Goal: Feedback & Contribution: Leave review/rating

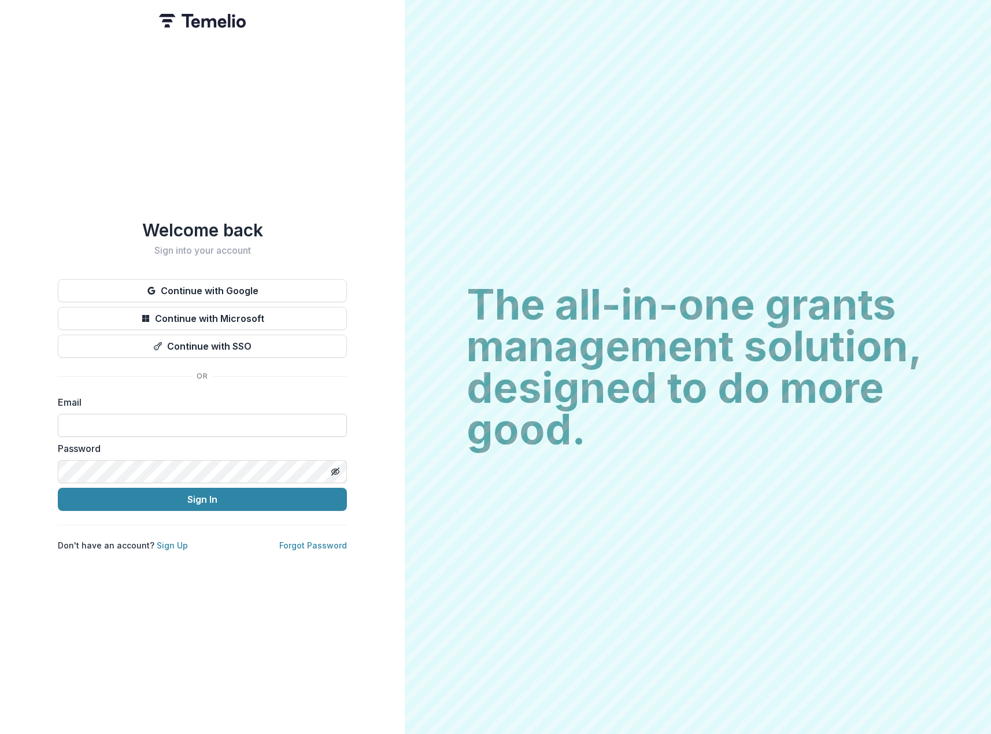
click at [178, 417] on input at bounding box center [202, 425] width 289 height 23
type input "**********"
click at [242, 498] on button "Sign In" at bounding box center [202, 499] width 289 height 23
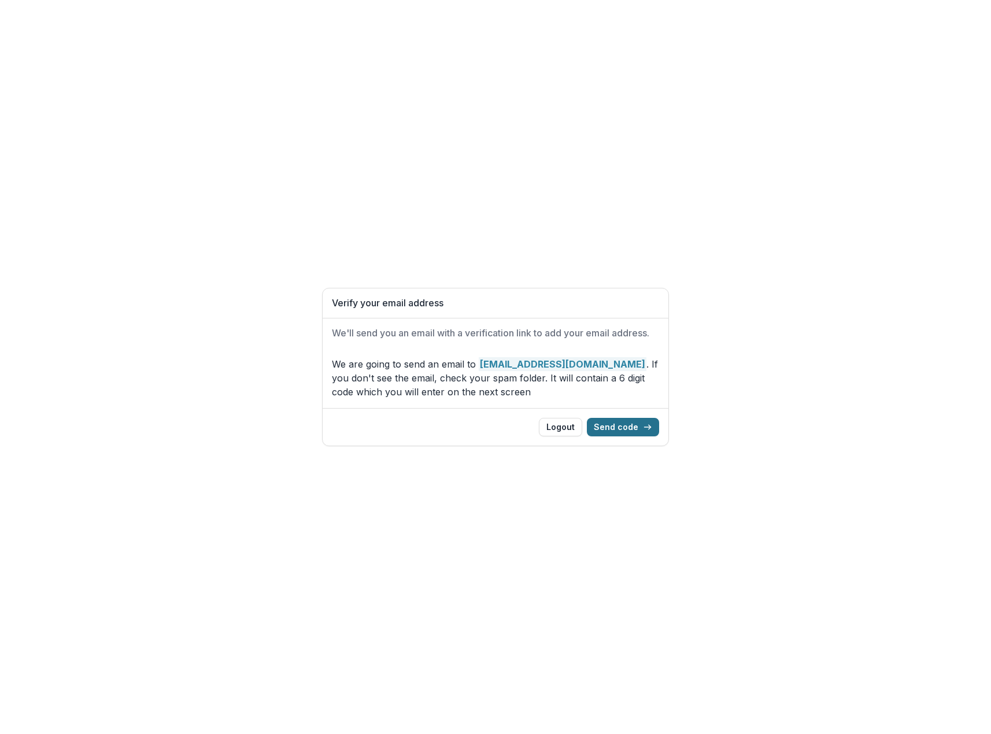
click at [630, 426] on button "Send code" at bounding box center [623, 427] width 72 height 18
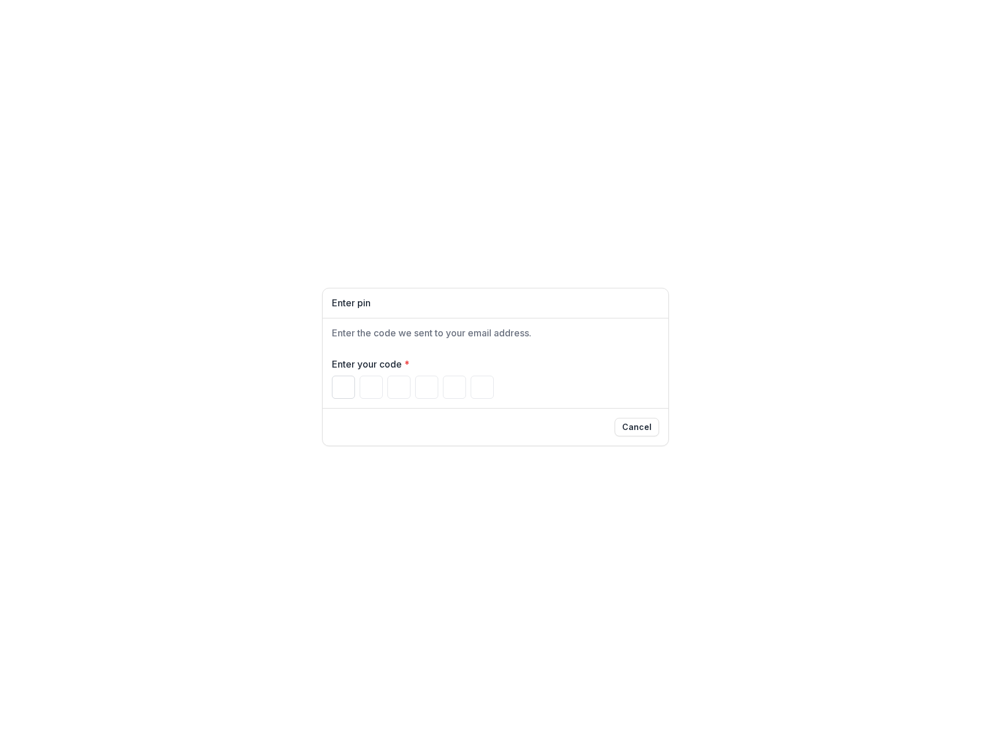
click at [340, 388] on input "Please enter your pin code" at bounding box center [343, 387] width 23 height 23
paste input "******"
type input "*"
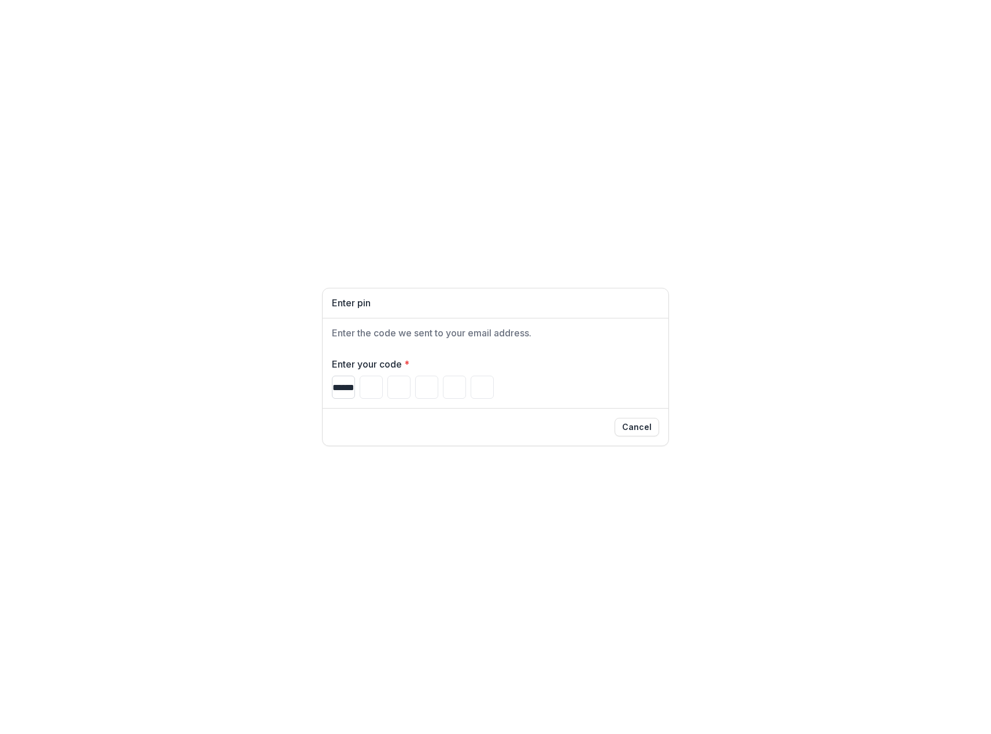
type input "*"
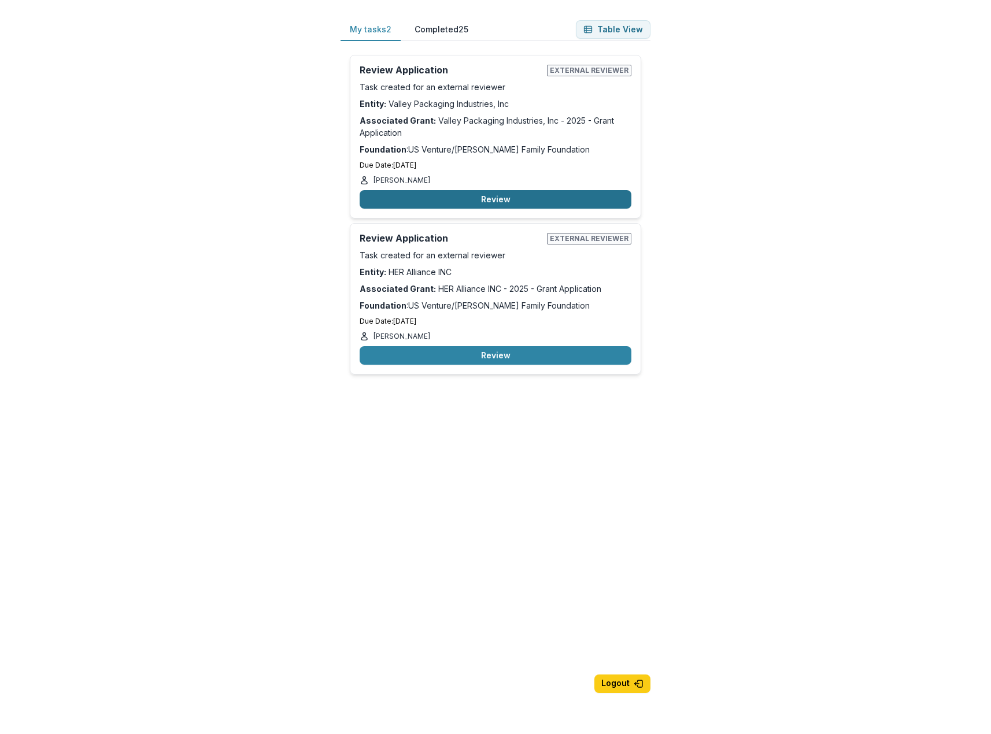
click at [543, 194] on button "Review" at bounding box center [496, 199] width 272 height 18
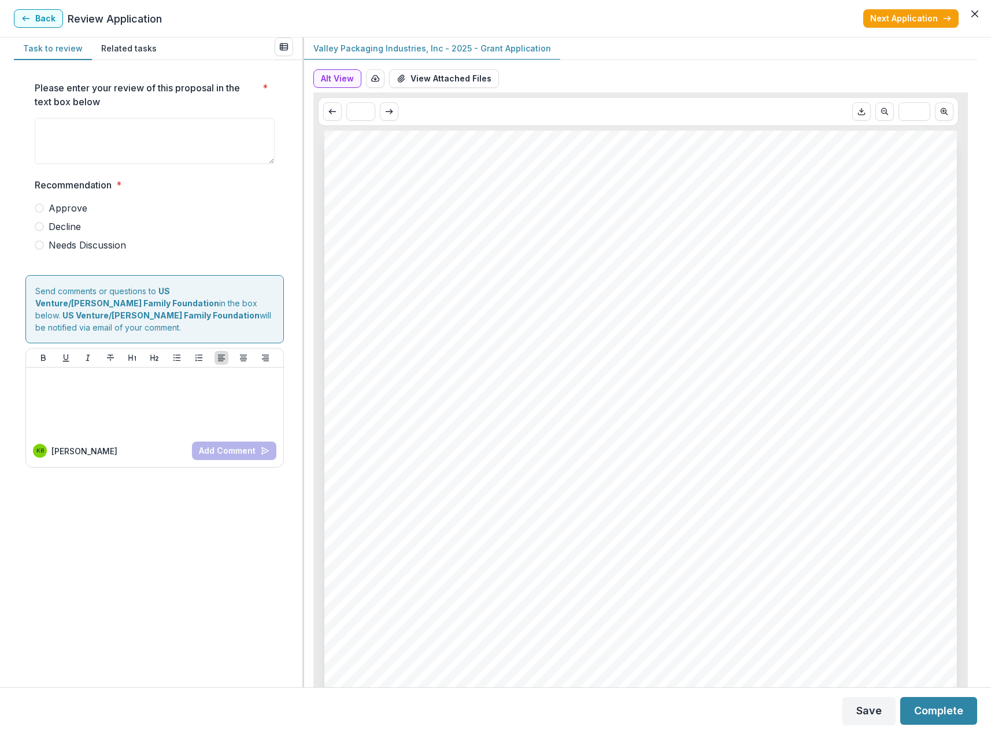
click at [36, 243] on span at bounding box center [39, 244] width 9 height 9
click at [56, 136] on textarea "Please enter your review of this proposal in the text box below *" at bounding box center [155, 141] width 240 height 46
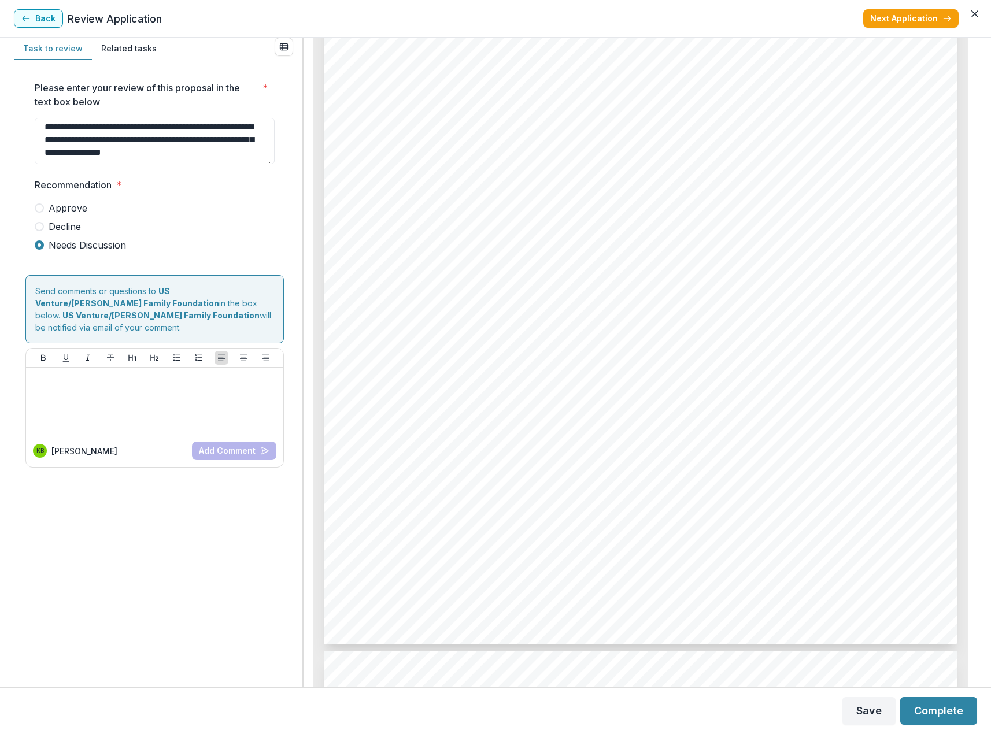
scroll to position [10, 0]
type textarea "**********"
click at [131, 380] on div at bounding box center [155, 401] width 248 height 58
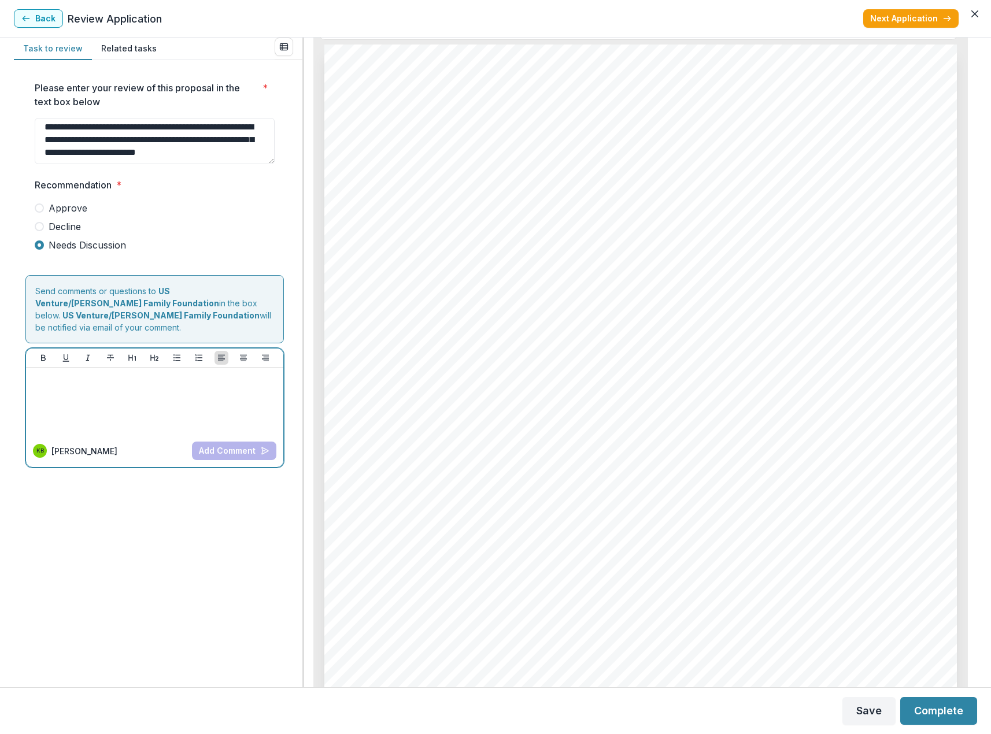
scroll to position [0, 0]
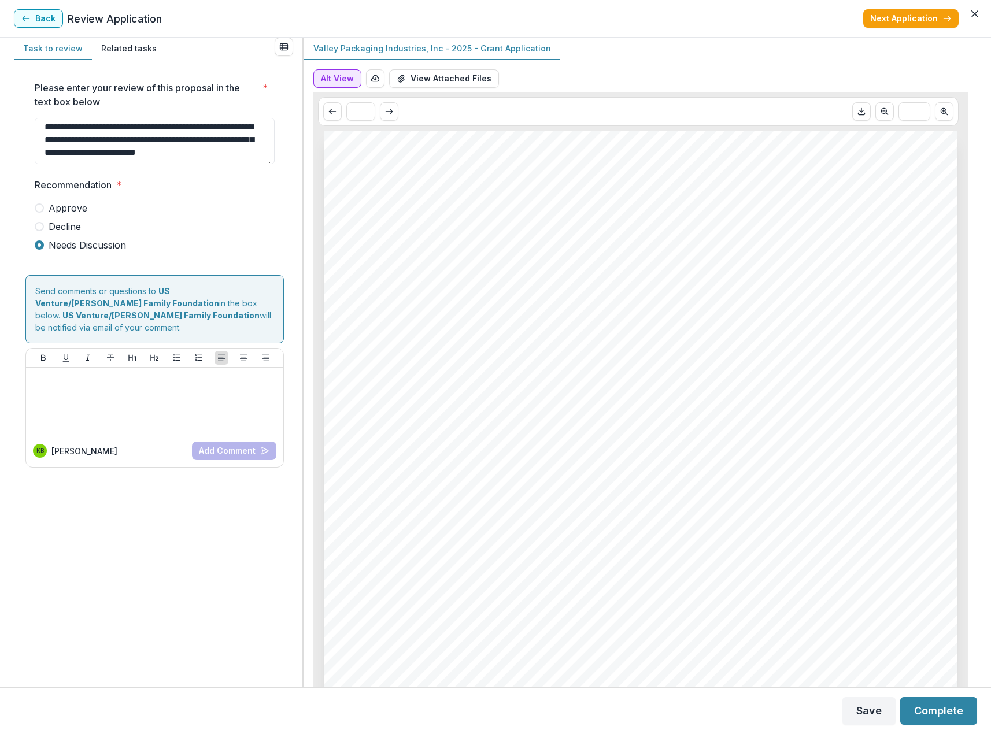
click at [339, 79] on button "Alt View" at bounding box center [337, 78] width 48 height 18
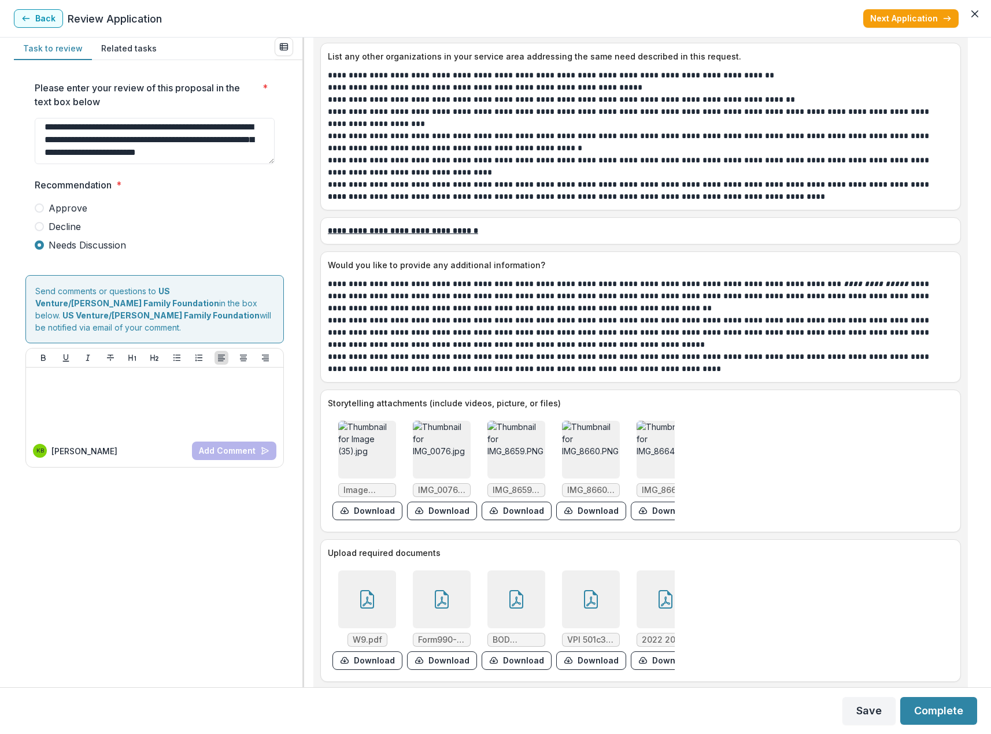
scroll to position [3547, 0]
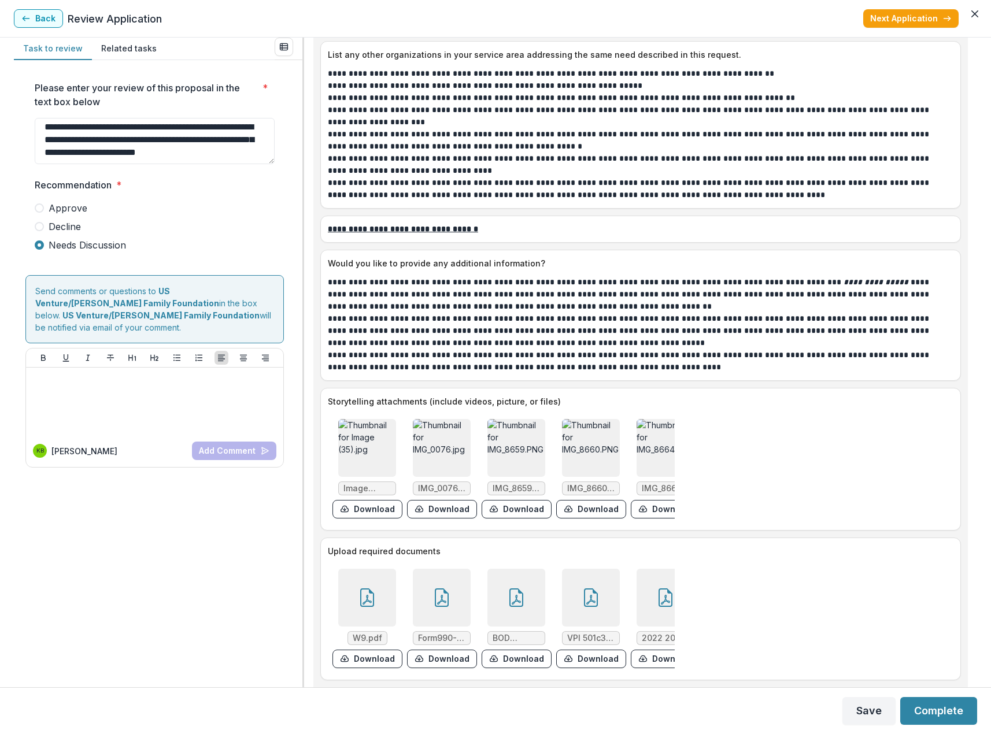
click at [654, 425] on img at bounding box center [665, 448] width 58 height 58
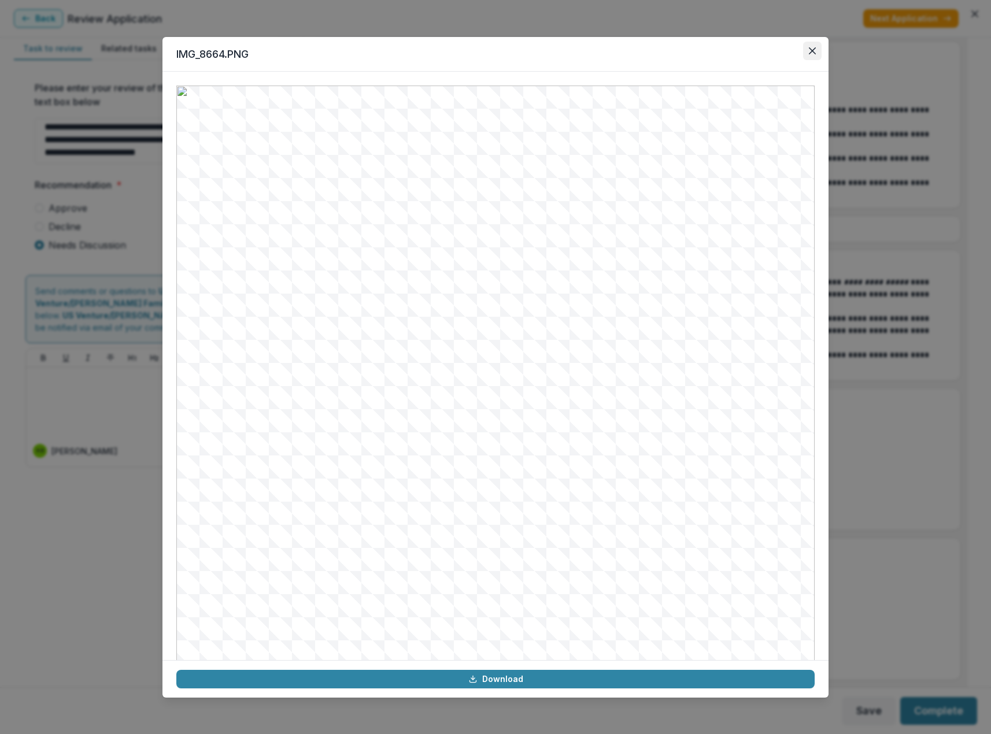
click at [809, 54] on button "Close" at bounding box center [812, 51] width 18 height 18
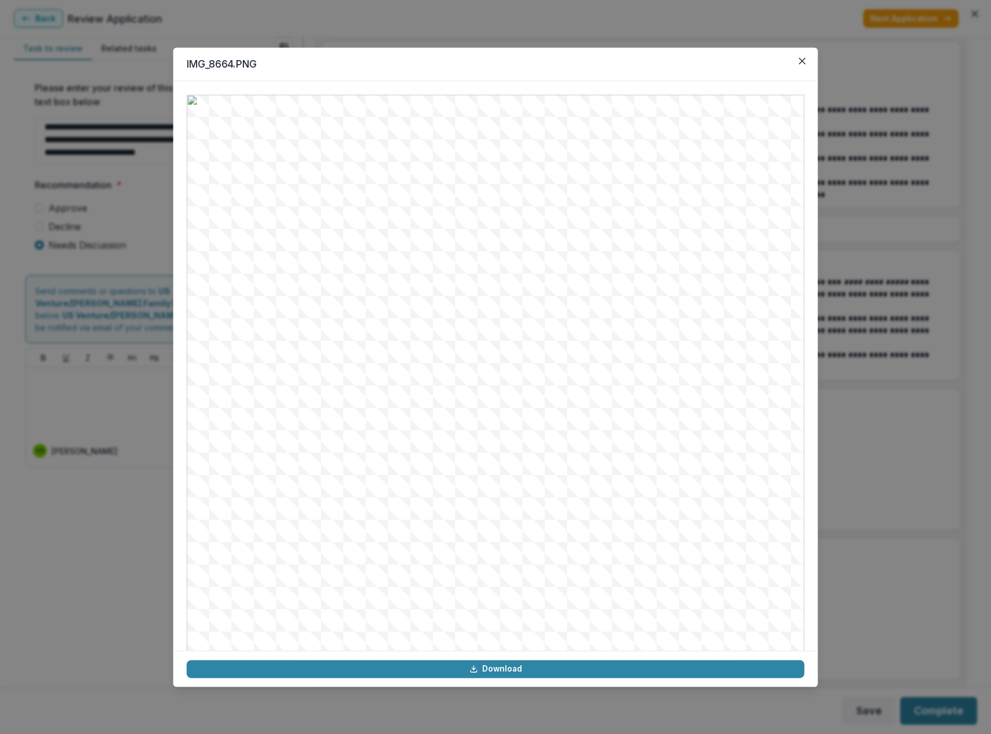
scroll to position [14, 0]
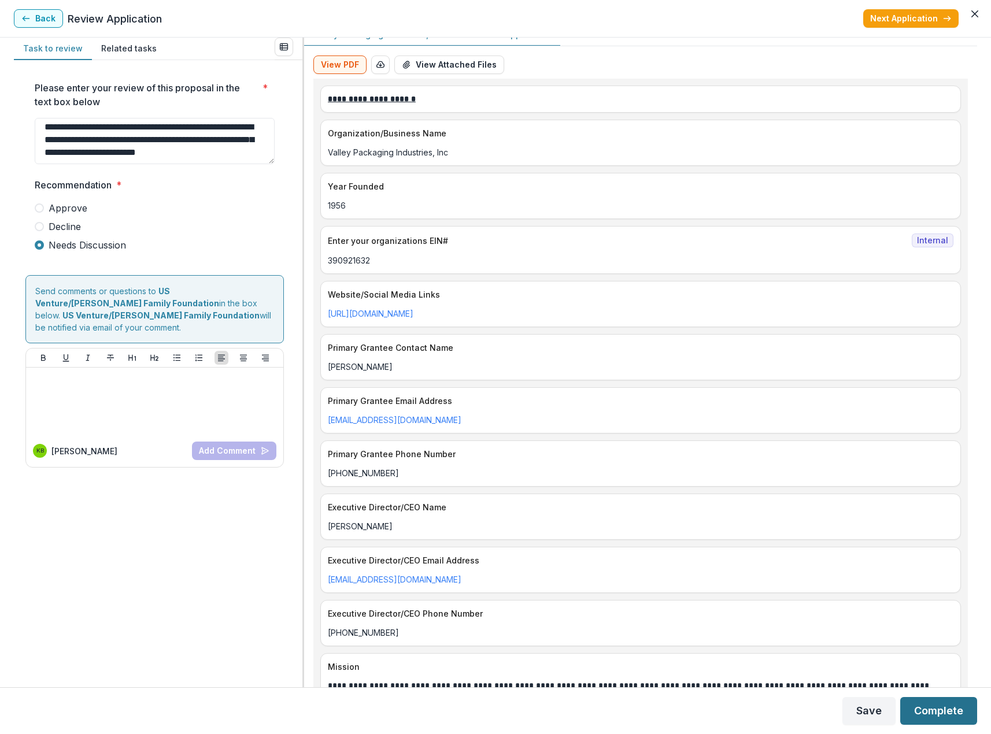
click at [928, 705] on button "Complete" at bounding box center [938, 711] width 77 height 28
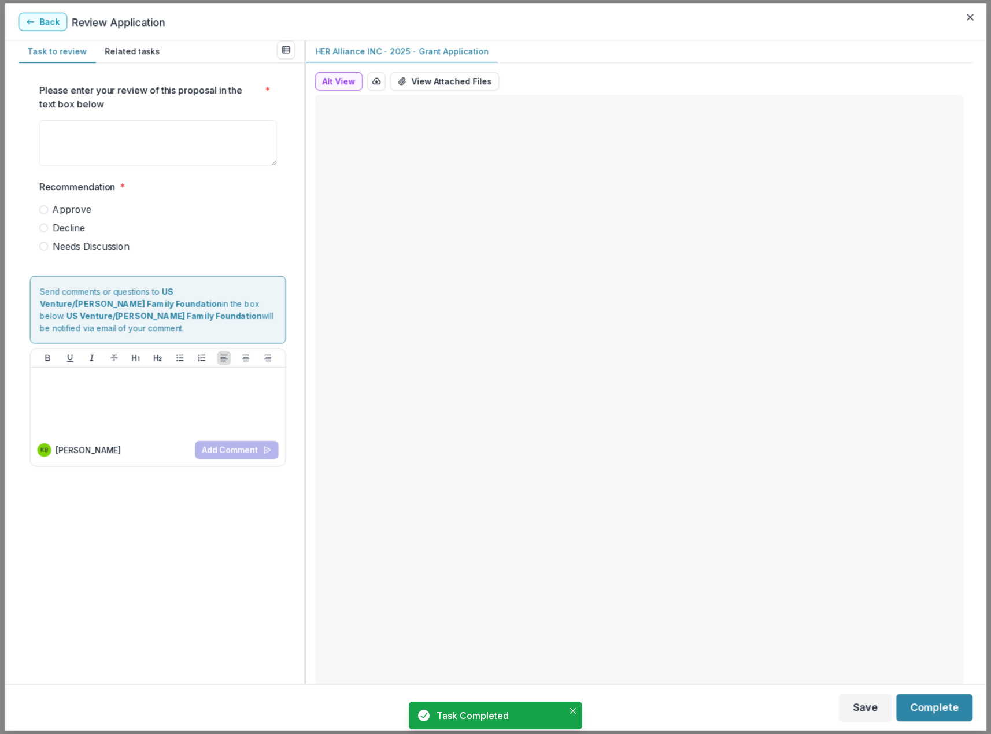
click at [73, 133] on textarea "Please enter your review of this proposal in the text box below *" at bounding box center [158, 143] width 238 height 46
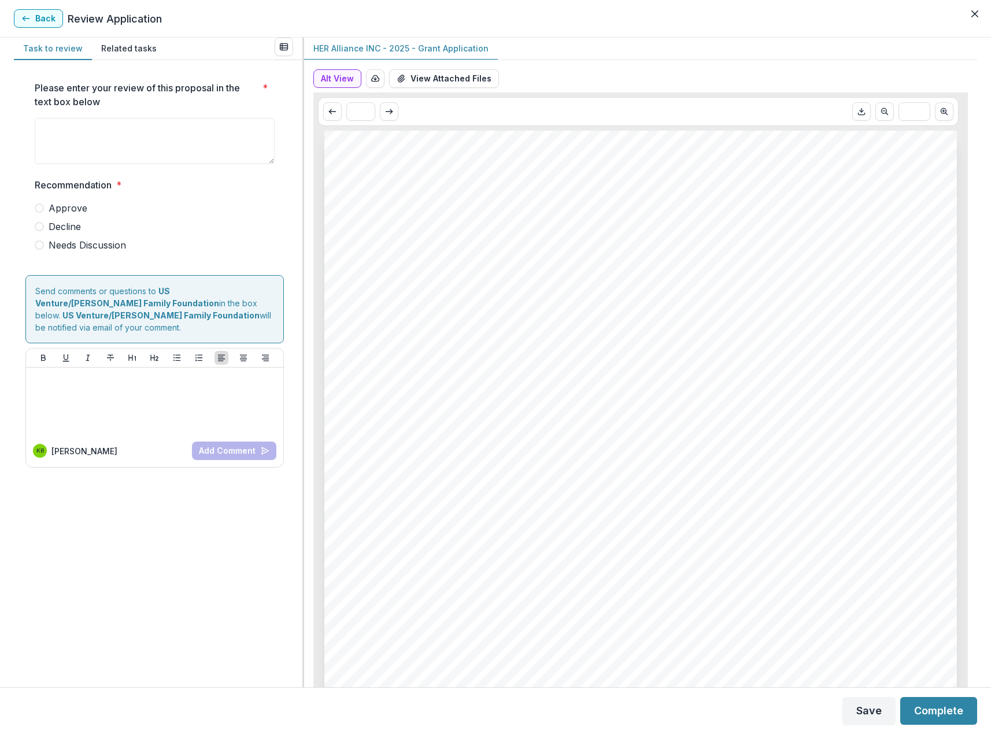
paste textarea "**********"
type textarea "**********"
click at [41, 243] on span at bounding box center [39, 244] width 9 height 9
click at [329, 79] on button "Alt View" at bounding box center [337, 78] width 48 height 18
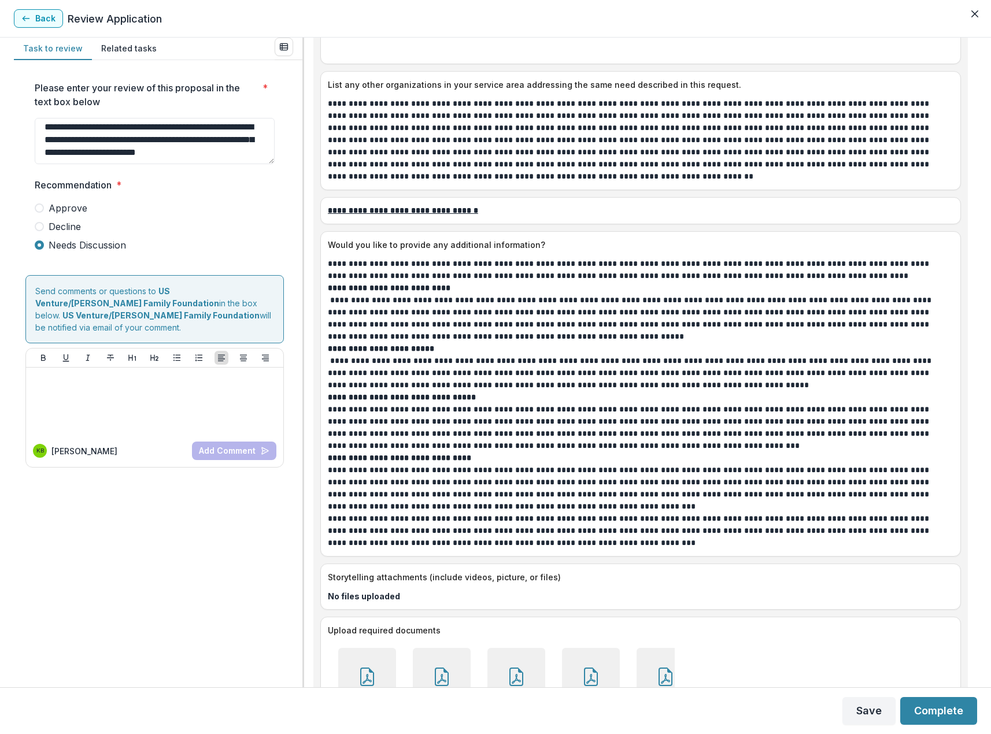
scroll to position [3697, 0]
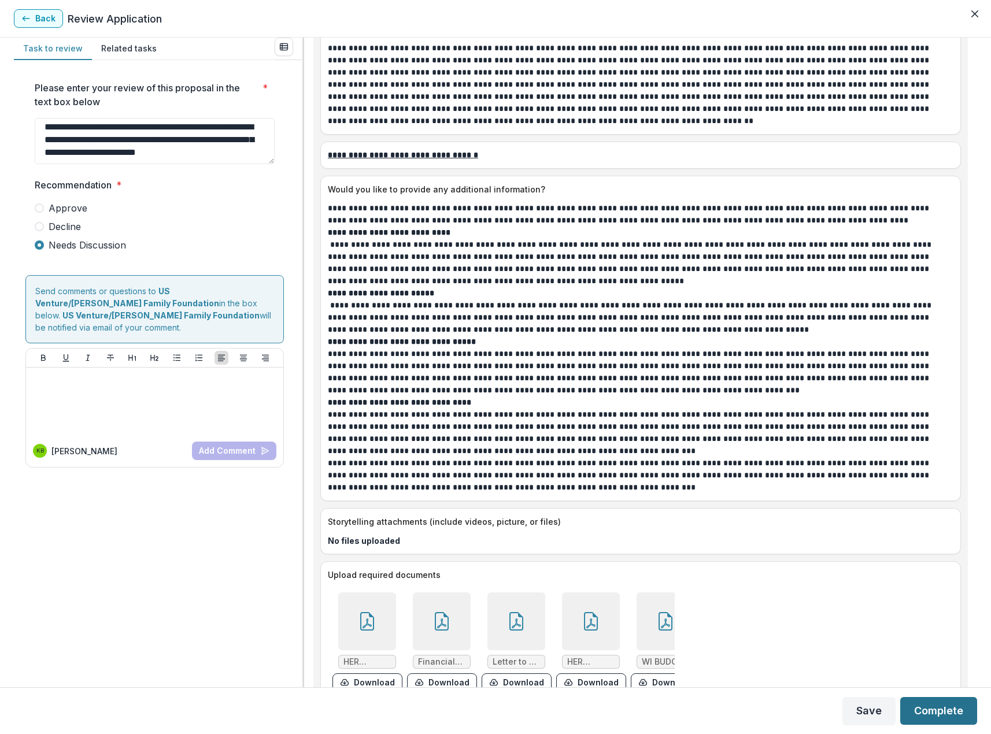
click at [938, 709] on button "Complete" at bounding box center [938, 711] width 77 height 28
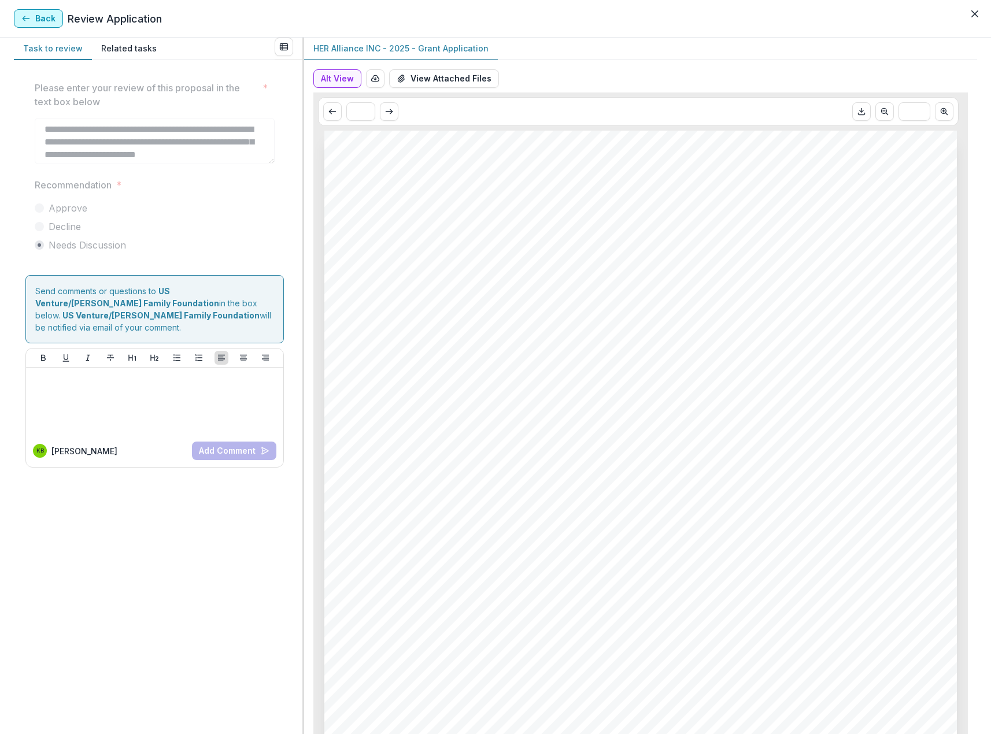
click at [38, 18] on button "Back" at bounding box center [38, 18] width 49 height 18
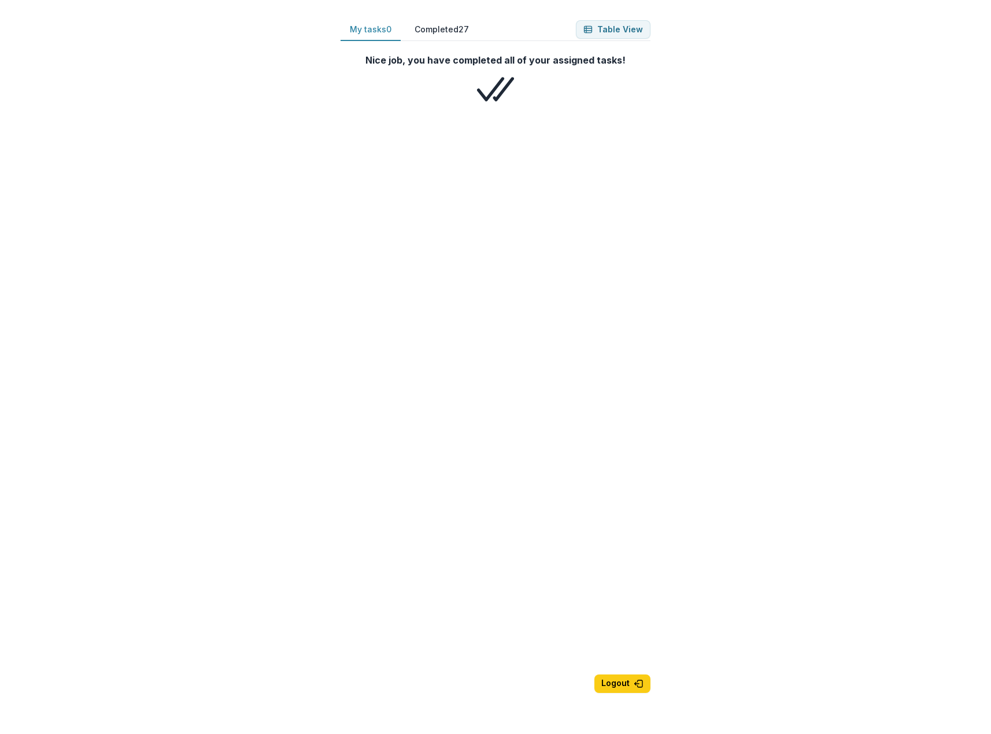
click at [444, 29] on button "Completed 27" at bounding box center [441, 29] width 73 height 23
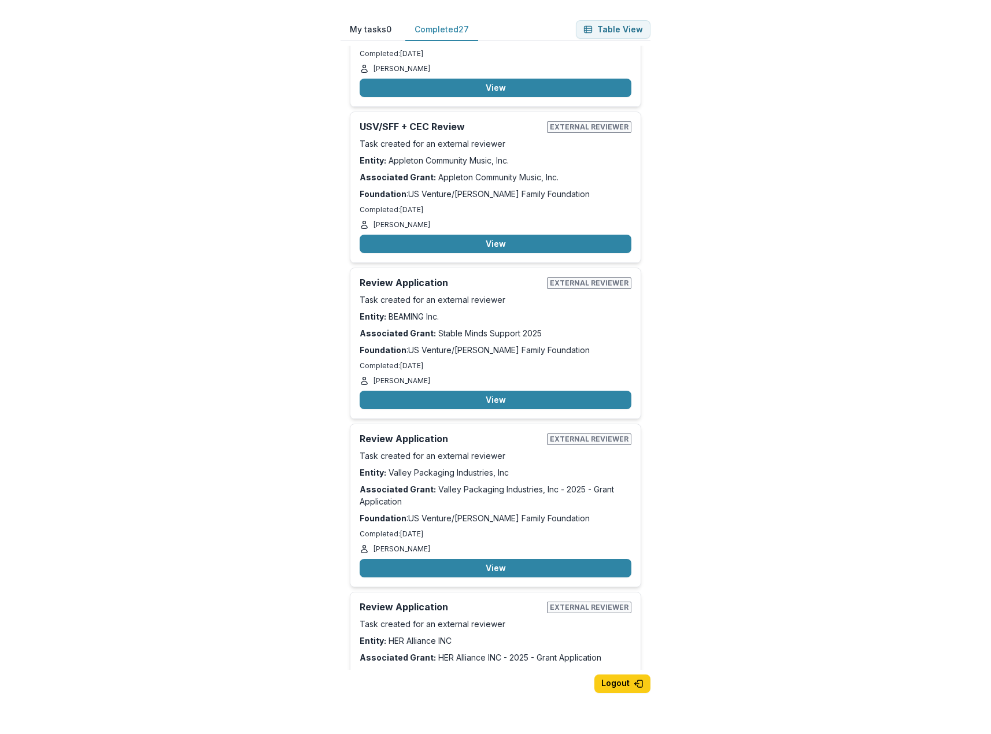
scroll to position [3923, 0]
